Goal: Task Accomplishment & Management: Use online tool/utility

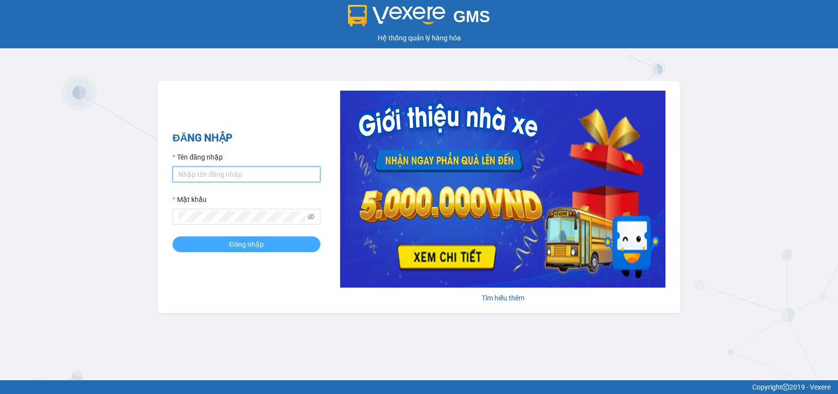
type input "thuongdt.thoidai"
click at [243, 248] on span "Đăng nhập" at bounding box center [246, 244] width 34 height 11
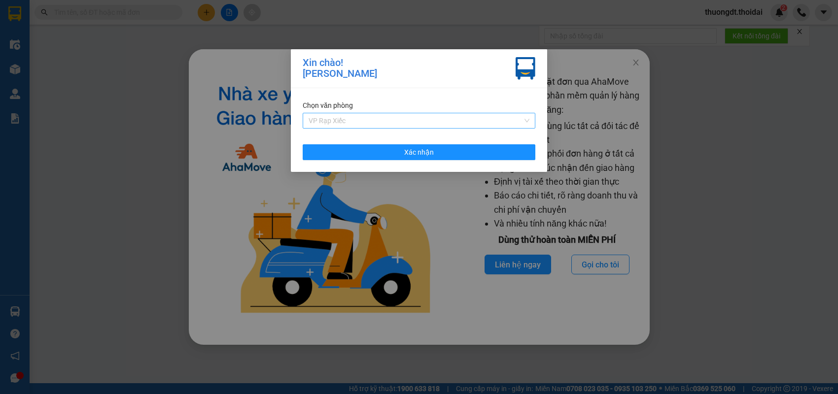
click at [453, 124] on span "VP Rạp Xiếc" at bounding box center [418, 120] width 221 height 15
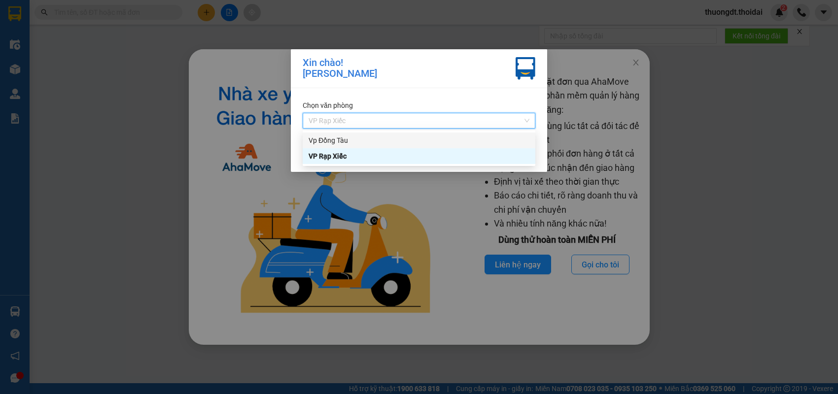
click at [428, 146] on div "Vp Đồng Tàu" at bounding box center [419, 141] width 233 height 16
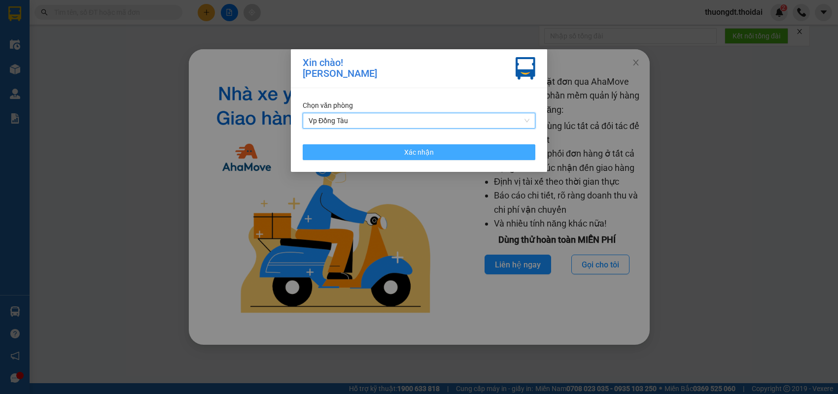
click at [493, 155] on button "Xác nhận" at bounding box center [419, 152] width 233 height 16
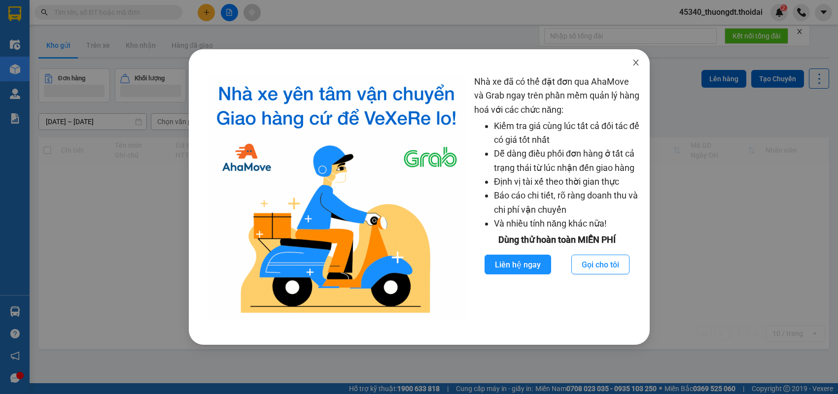
drag, startPoint x: 632, startPoint y: 62, endPoint x: 588, endPoint y: 1, distance: 74.9
click at [632, 62] on icon "close" at bounding box center [636, 63] width 8 height 8
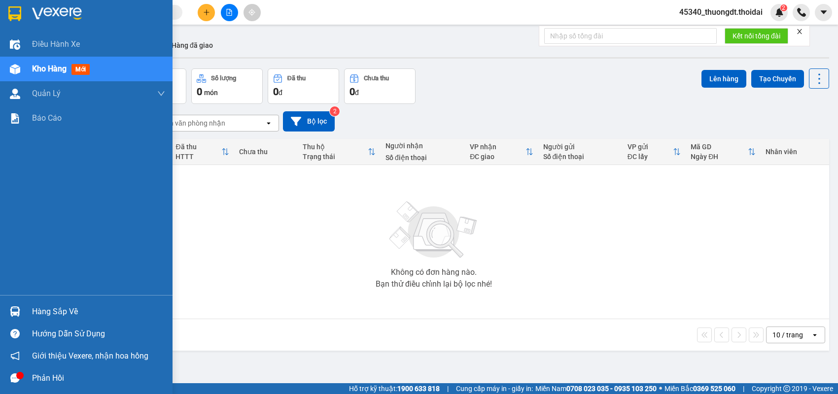
click at [30, 311] on div "Hàng sắp về" at bounding box center [86, 312] width 172 height 22
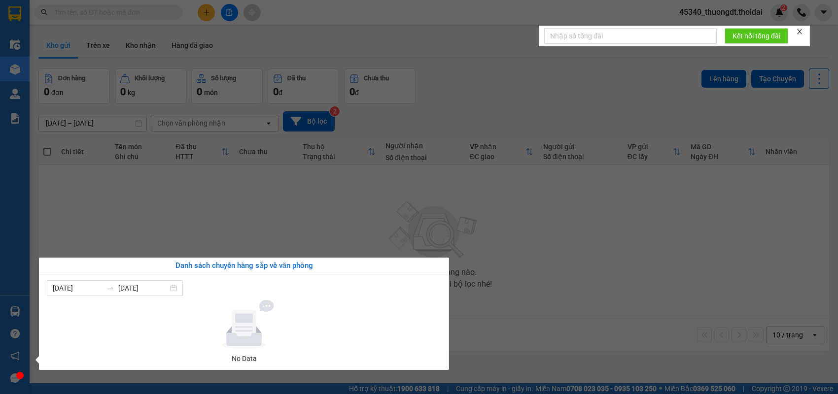
drag, startPoint x: 175, startPoint y: 226, endPoint x: 167, endPoint y: 176, distance: 50.5
click at [175, 225] on section "Kết quả tìm kiếm ( 0 ) Bộ lọc No Data 45340_thuongdt.thoidai 2 Điều hành xe Kho…" at bounding box center [419, 197] width 838 height 394
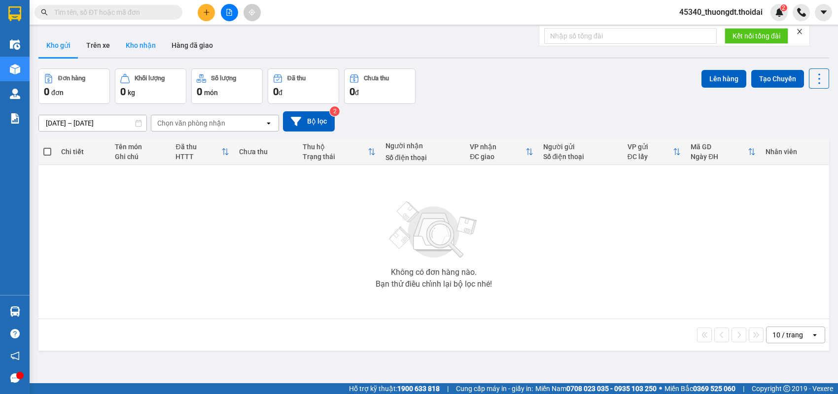
click at [143, 40] on button "Kho nhận" at bounding box center [141, 46] width 46 height 24
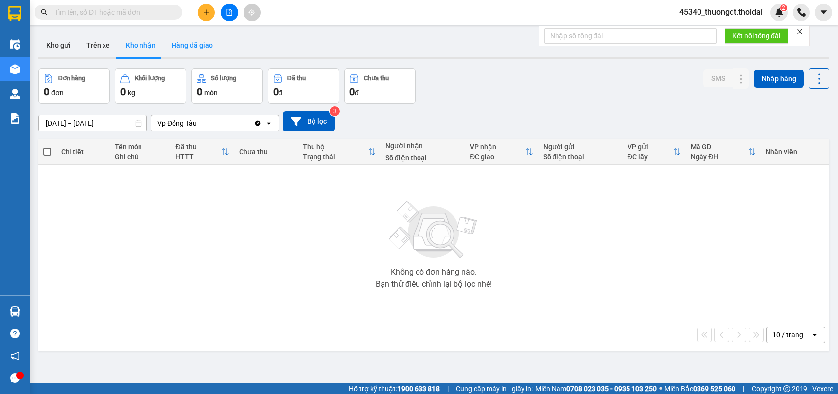
click at [192, 48] on button "Hàng đã giao" at bounding box center [192, 46] width 57 height 24
